Goal: Information Seeking & Learning: Learn about a topic

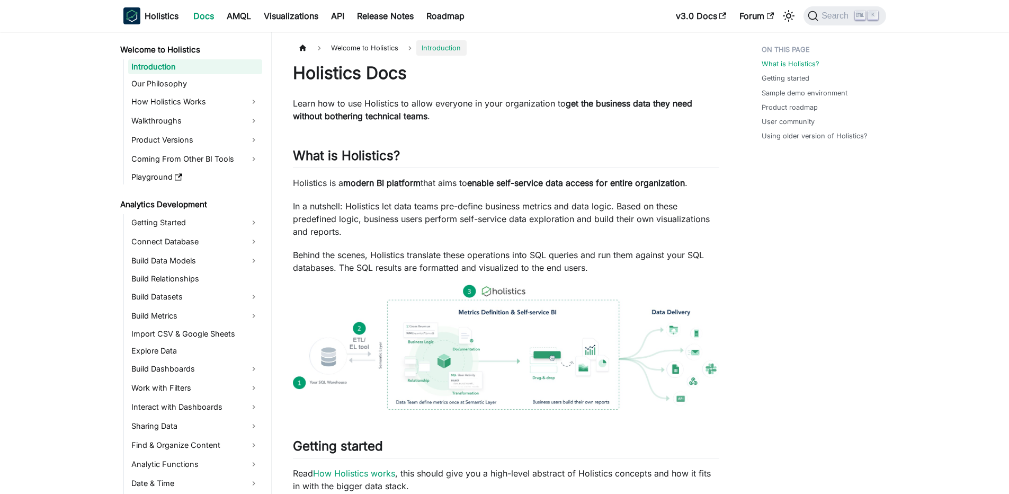
click at [823, 8] on button "Search K" at bounding box center [844, 15] width 82 height 19
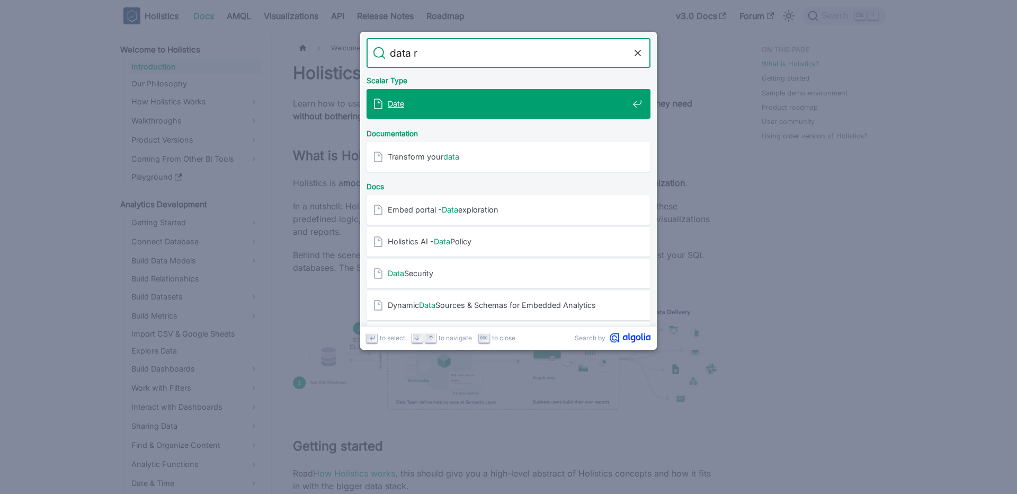
type input "data re"
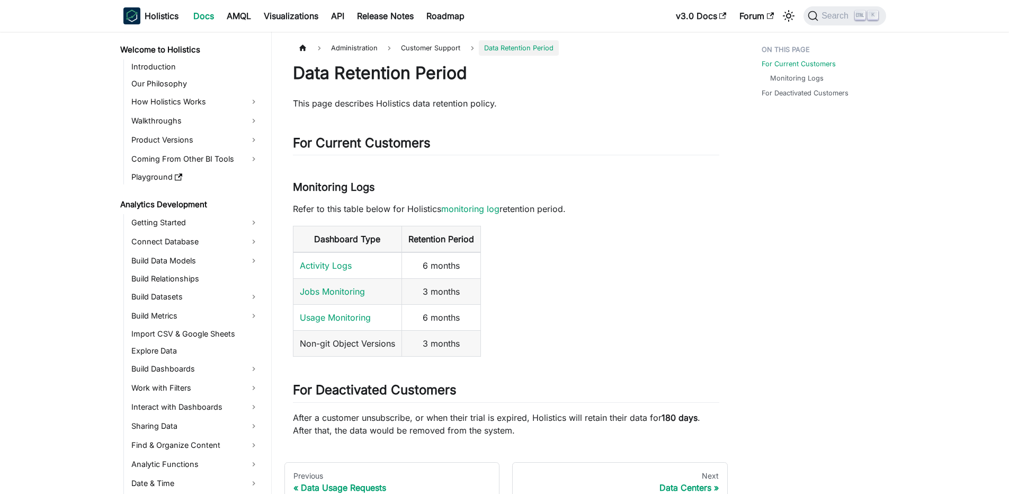
scroll to position [1056, 0]
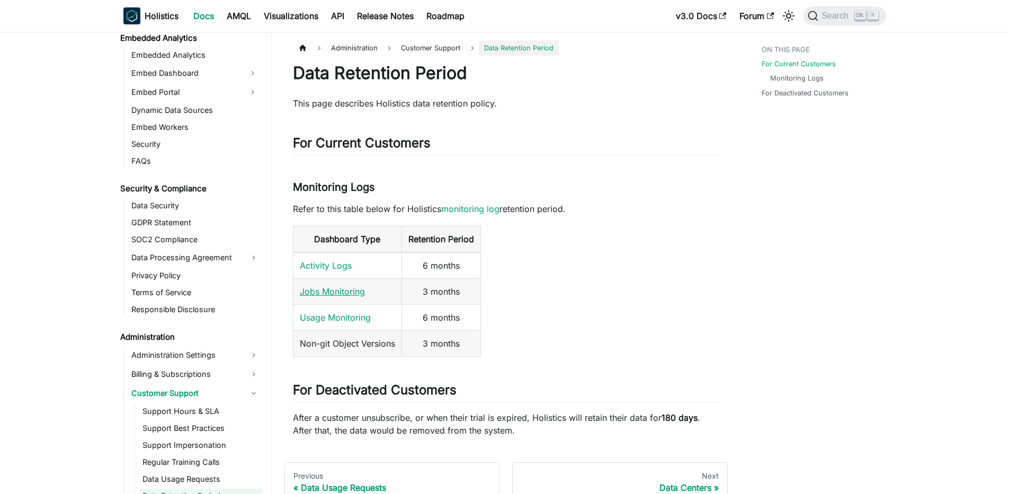
click at [334, 292] on link "Jobs Monitoring" at bounding box center [332, 291] width 65 height 11
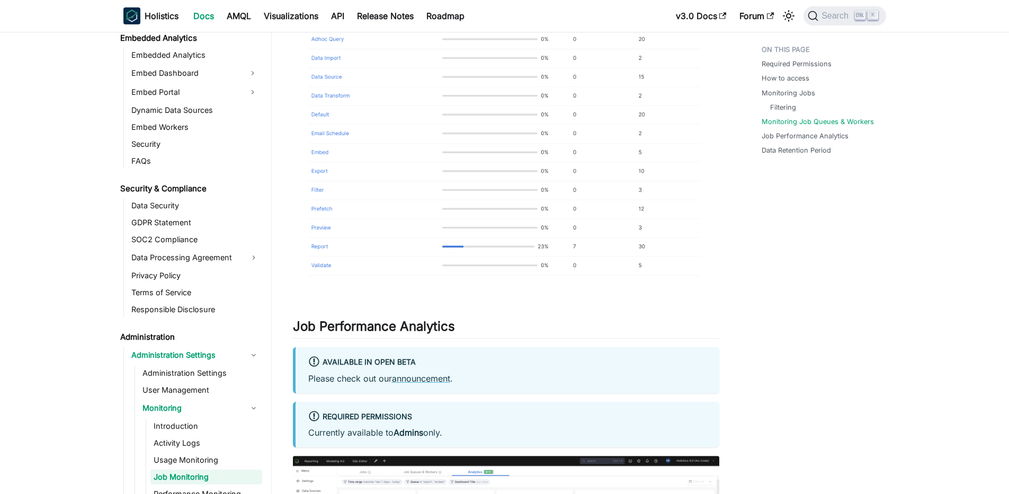
scroll to position [2034, 0]
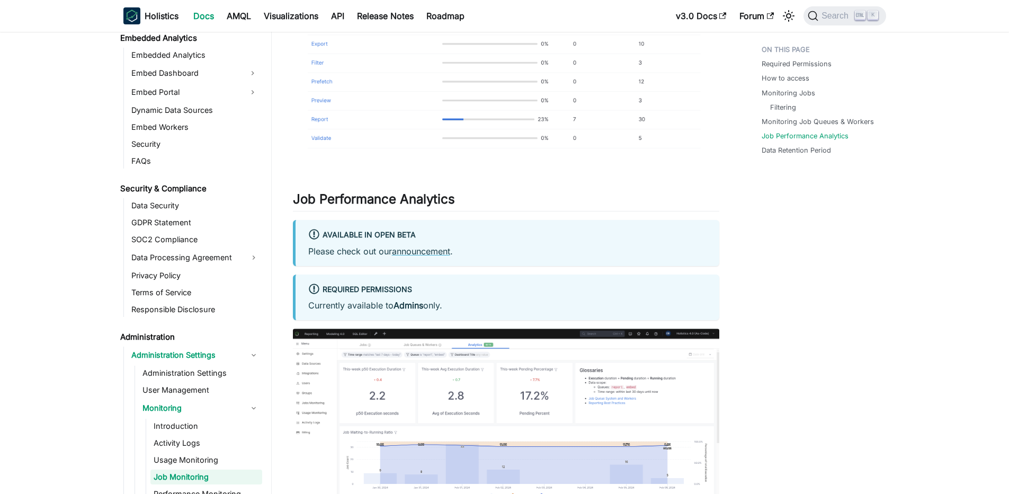
click at [375, 236] on div "Available in Open Beta" at bounding box center [507, 235] width 398 height 14
click at [396, 231] on div "Available in Open Beta" at bounding box center [507, 235] width 398 height 14
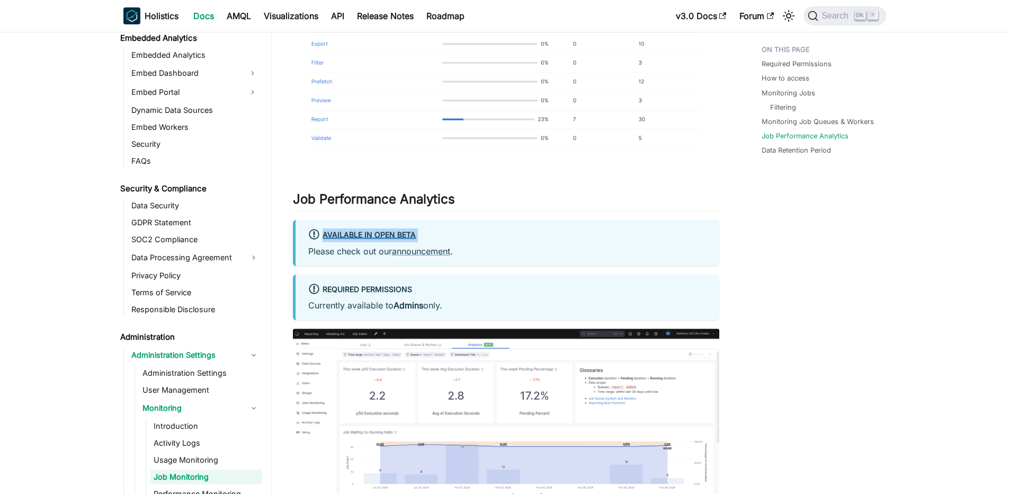
click at [396, 231] on div "Available in Open Beta" at bounding box center [507, 235] width 398 height 14
click at [500, 231] on div "Available in Open Beta" at bounding box center [507, 235] width 398 height 14
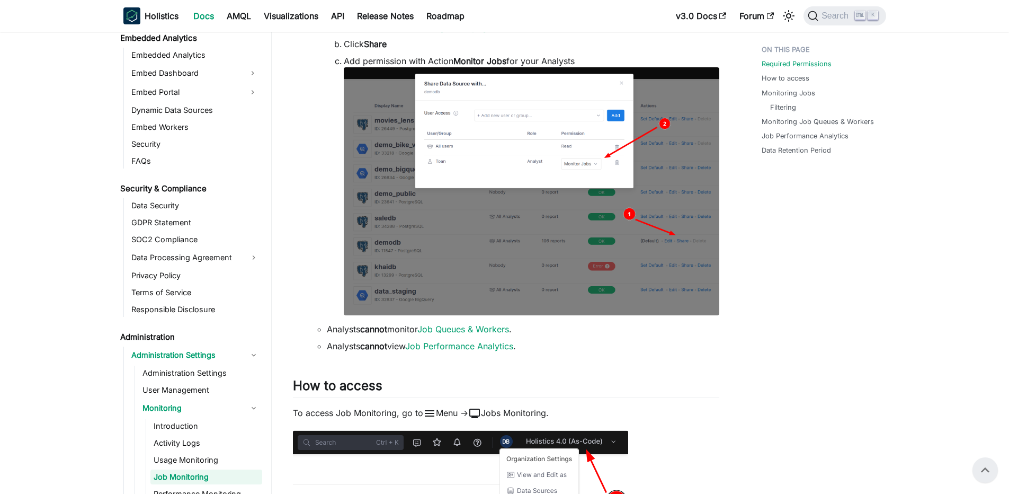
scroll to position [0, 0]
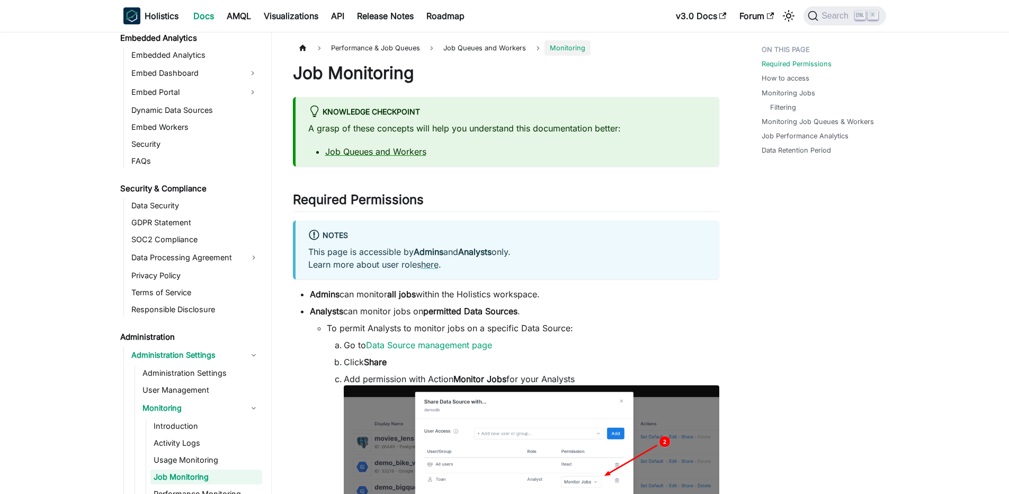
click at [618, 261] on p "This page is accessible by Admins and Analysts only. Learn more about user role…" at bounding box center [507, 257] width 398 height 25
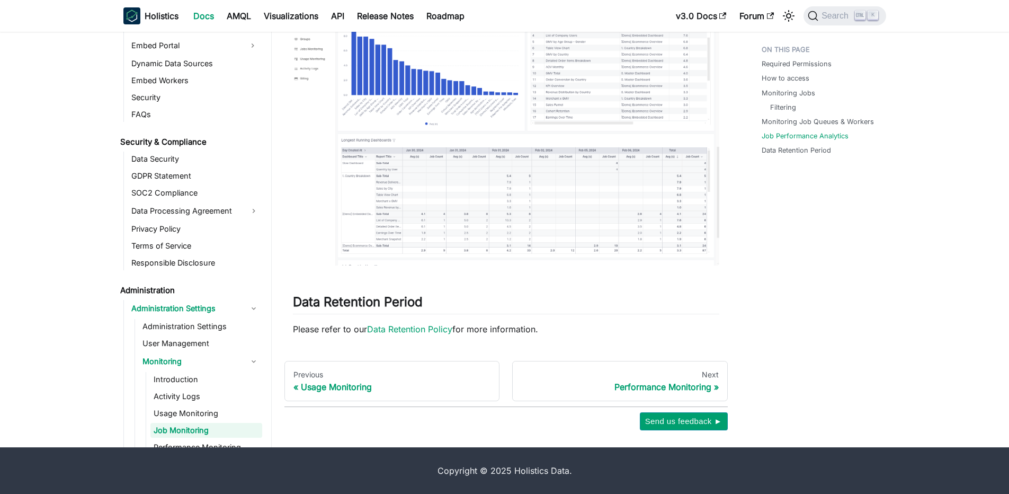
scroll to position [1426, 0]
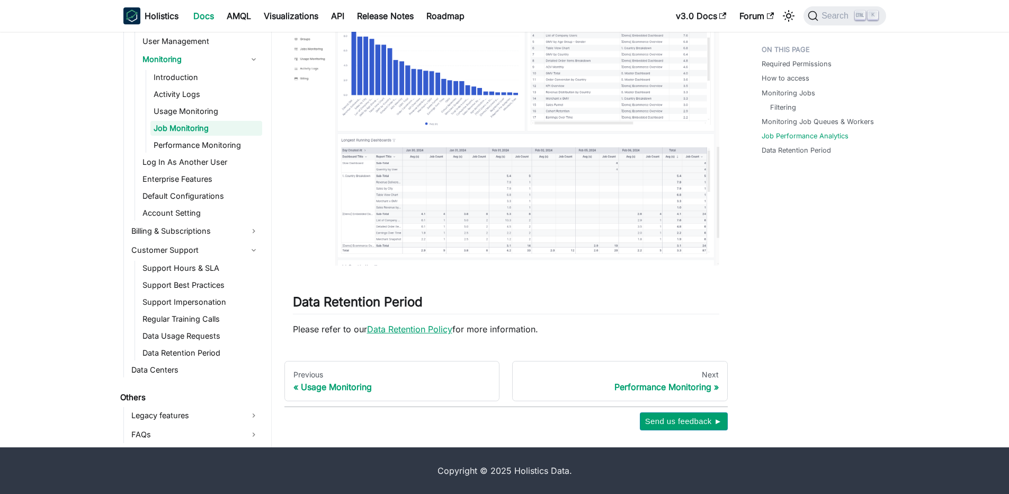
click at [408, 326] on link "Data Retention Policy" at bounding box center [409, 329] width 85 height 11
